Goal: Book appointment/travel/reservation

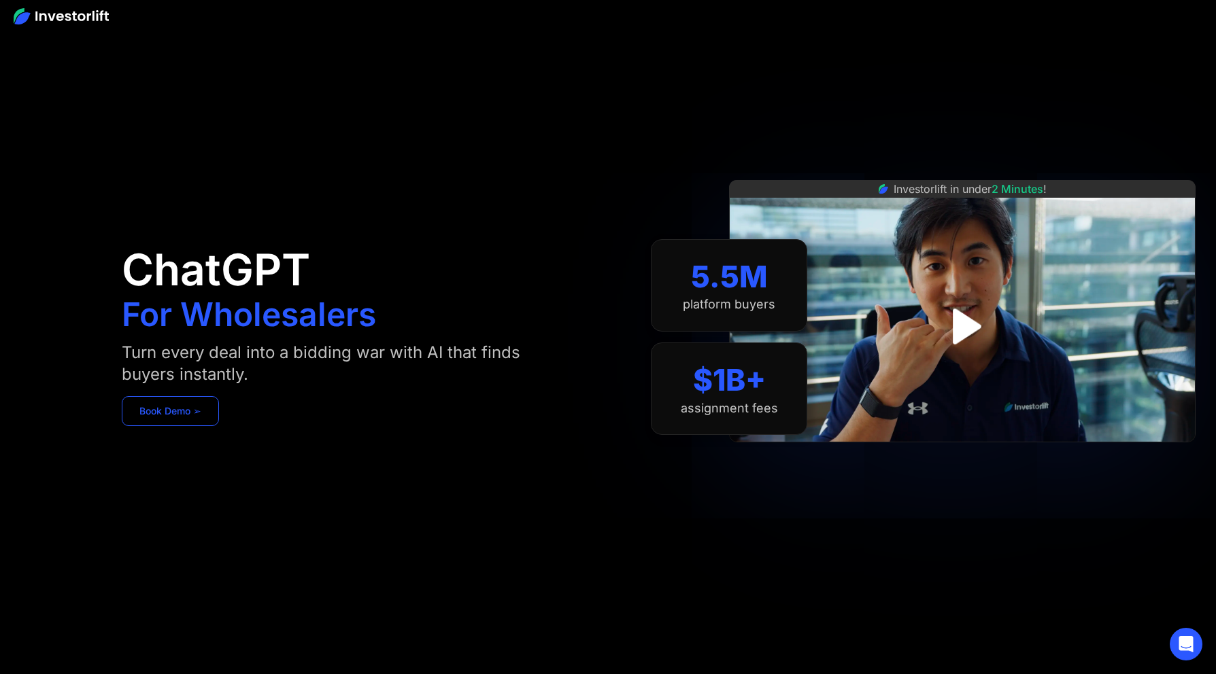
click at [202, 413] on link "Book Demo ➢" at bounding box center [170, 411] width 97 height 30
drag, startPoint x: 0, startPoint y: 0, endPoint x: 866, endPoint y: 370, distance: 941.9
click at [962, 320] on img "open lightbox" at bounding box center [961, 326] width 69 height 69
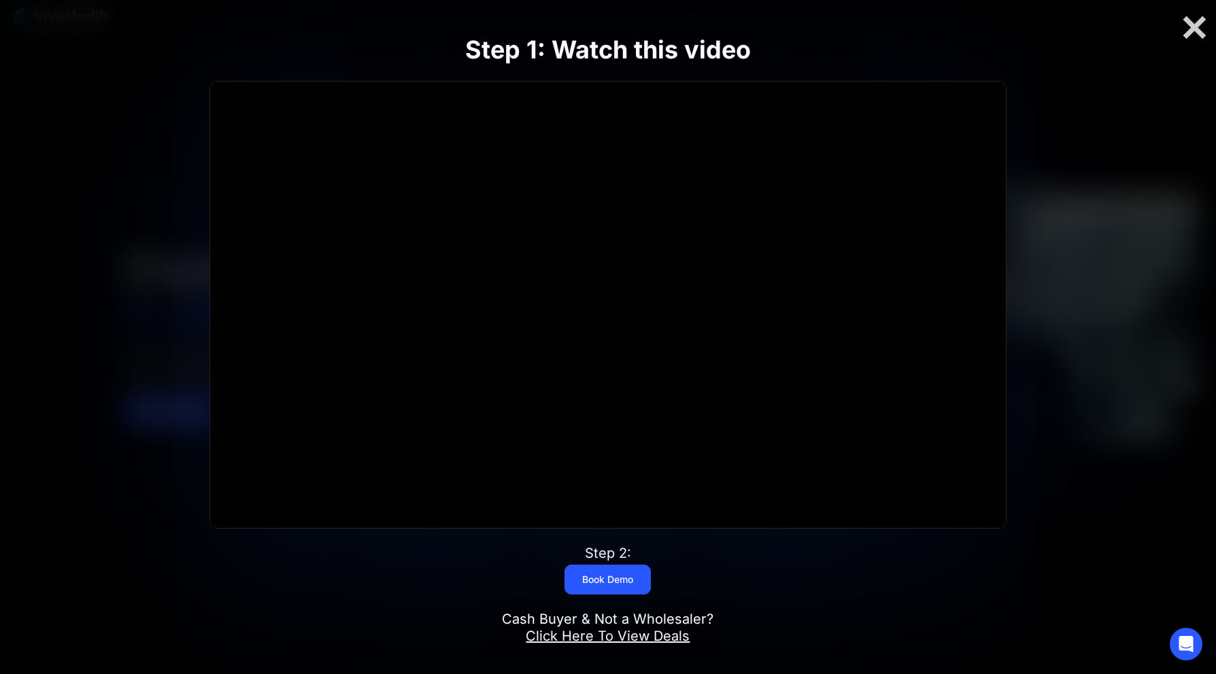
click at [627, 307] on div at bounding box center [607, 305] width 795 height 447
click at [1186, 33] on div at bounding box center [1194, 28] width 44 height 29
